Goal: Task Accomplishment & Management: Use online tool/utility

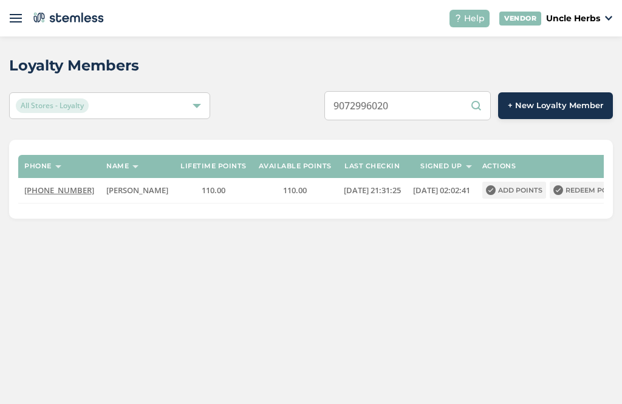
click at [463, 106] on input "9072996020" at bounding box center [408, 105] width 167 height 29
type input "9072996020"
click at [324, 125] on div "Loyalty Members All Stores - Loyalty 9072996020 + New Loyalty Member Phone Name…" at bounding box center [311, 136] width 622 height 201
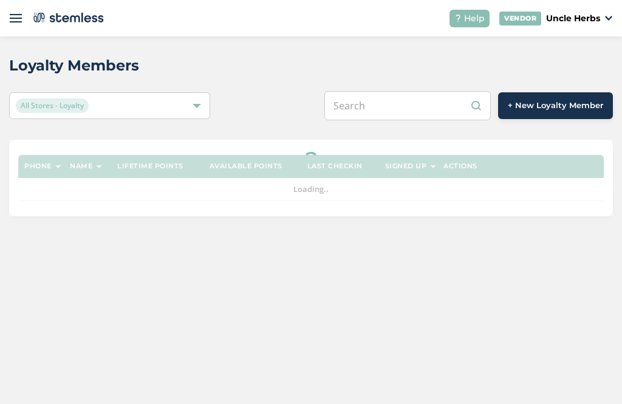
click at [427, 103] on input "text" at bounding box center [408, 105] width 167 height 29
paste input "9072996020"
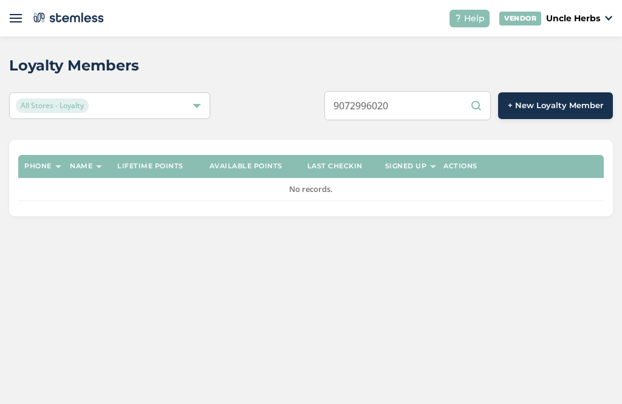
click at [444, 98] on input "9072996020" at bounding box center [408, 105] width 167 height 29
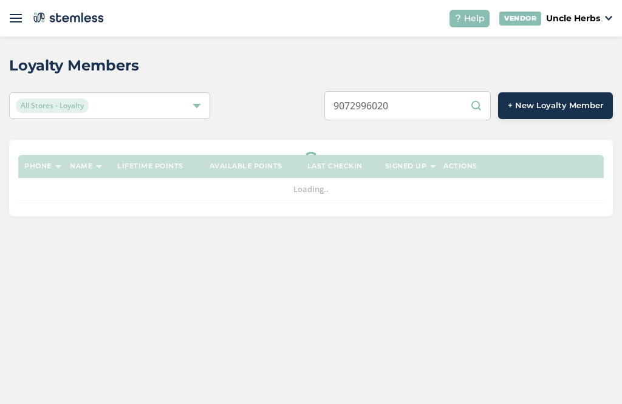
type input "9072996020"
click at [420, 109] on input "text" at bounding box center [408, 105] width 167 height 29
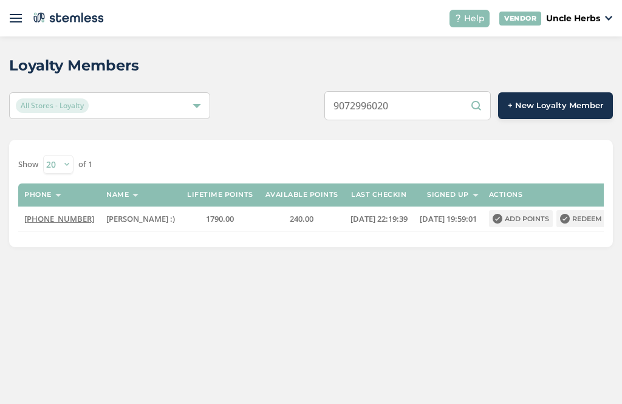
type input "9072996020"
click at [576, 219] on button "Redeem points" at bounding box center [596, 218] width 78 height 17
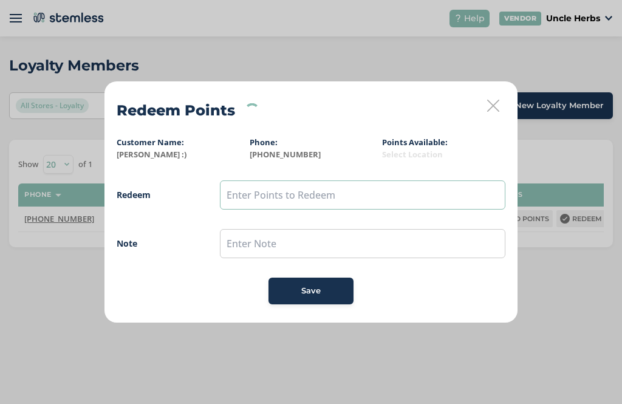
click at [334, 187] on input "text" at bounding box center [363, 194] width 286 height 29
type input "150"
click at [320, 288] on span "Save" at bounding box center [310, 291] width 19 height 12
